Goal: Task Accomplishment & Management: Use online tool/utility

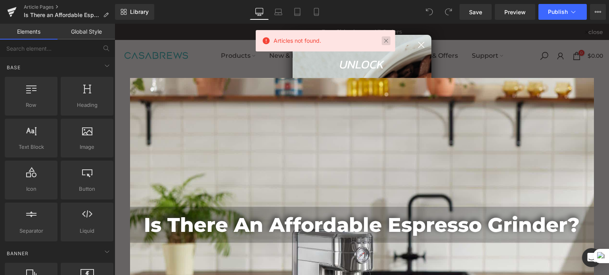
click at [387, 37] on link at bounding box center [386, 40] width 9 height 9
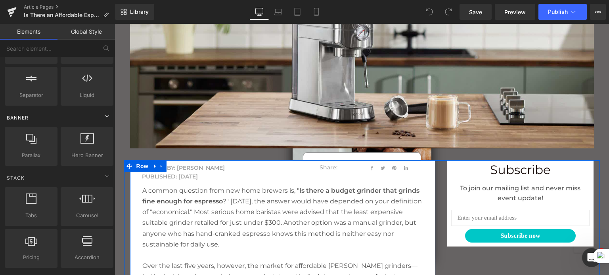
scroll to position [158, 0]
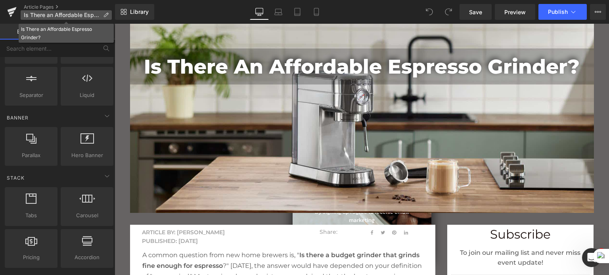
click at [89, 15] on span "Is There an Affordable Espresso Grinder?" at bounding box center [62, 15] width 76 height 6
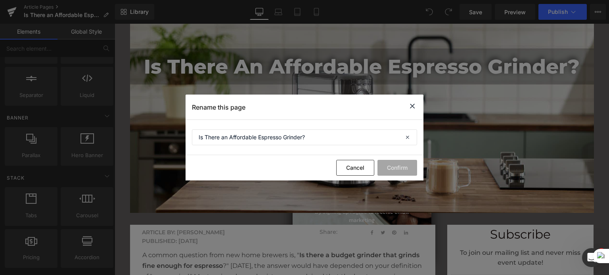
click at [408, 103] on icon at bounding box center [412, 106] width 10 height 10
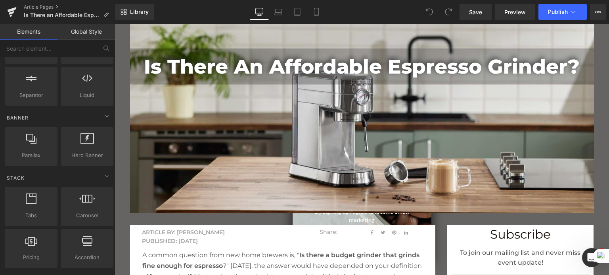
click at [79, 29] on link "Global Style" at bounding box center [85, 32] width 57 height 16
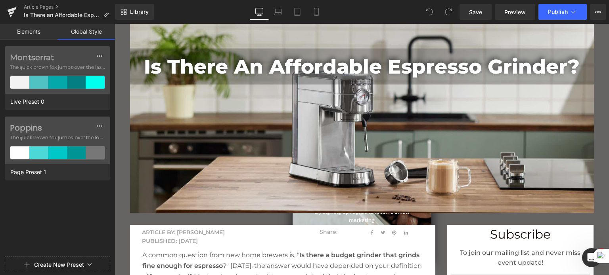
click at [18, 33] on link "Elements" at bounding box center [28, 32] width 57 height 16
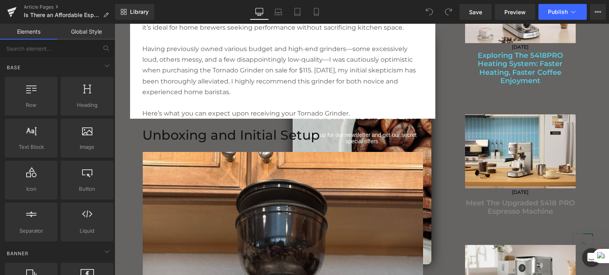
scroll to position [594, 0]
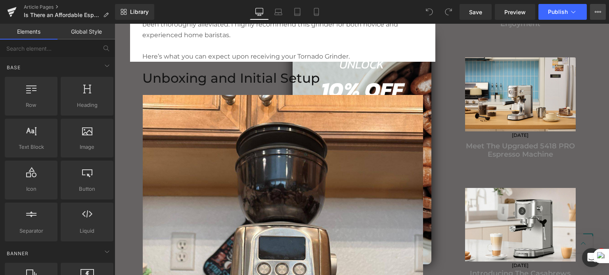
click at [592, 11] on button "View Live Page View with current Template Save Template to Library Schedule Pub…" at bounding box center [598, 12] width 16 height 16
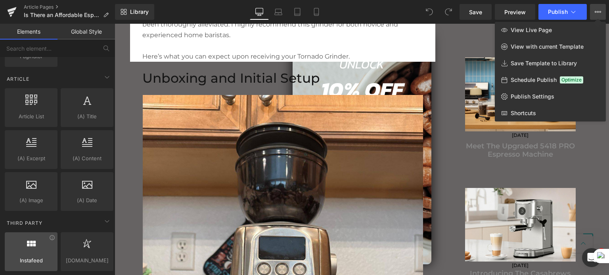
scroll to position [1523, 0]
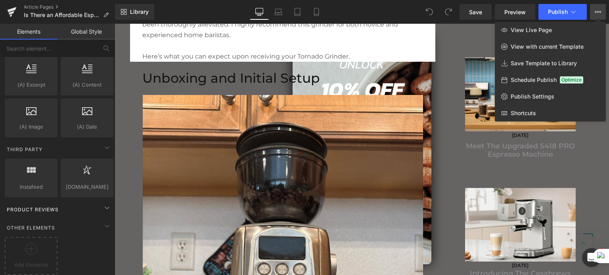
click at [58, 206] on span "Product Reviews" at bounding box center [32, 210] width 53 height 8
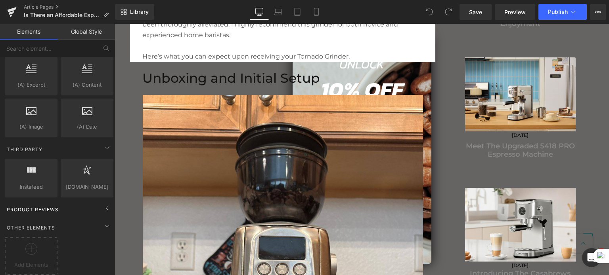
click at [58, 206] on span "Product Reviews" at bounding box center [32, 210] width 53 height 8
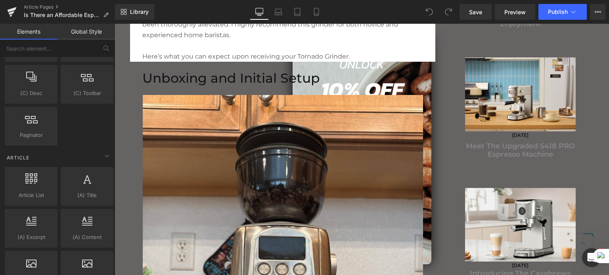
scroll to position [1364, 0]
